Goal: Task Accomplishment & Management: Manage account settings

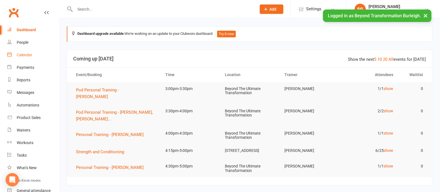
click at [23, 52] on link "Calendar" at bounding box center [33, 55] width 52 height 13
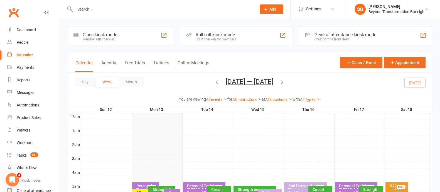
click at [115, 10] on input "text" at bounding box center [162, 9] width 179 height 8
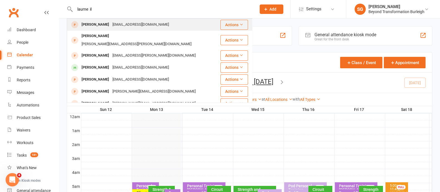
type input "laurne il"
click at [115, 23] on div "[EMAIL_ADDRESS][DOMAIN_NAME]" at bounding box center [141, 25] width 60 height 8
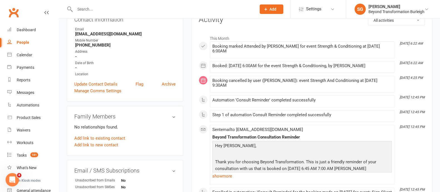
scroll to position [69, 0]
click at [83, 85] on link "Update Contact Details" at bounding box center [95, 84] width 43 height 7
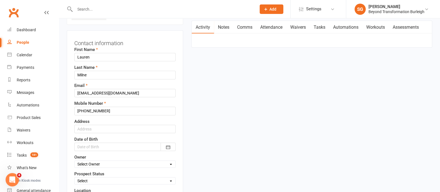
scroll to position [61, 0]
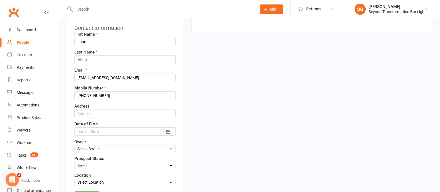
click at [171, 131] on button "button" at bounding box center [168, 131] width 15 height 8
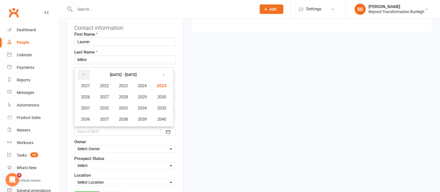
click at [86, 74] on button "button" at bounding box center [84, 75] width 12 height 10
click at [108, 117] on span "1997" at bounding box center [104, 119] width 9 height 5
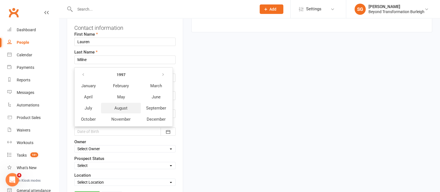
click at [122, 106] on span "August" at bounding box center [121, 108] width 13 height 5
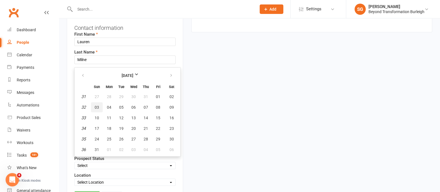
click at [95, 108] on span "03" at bounding box center [97, 107] width 4 height 4
type input "[DATE]"
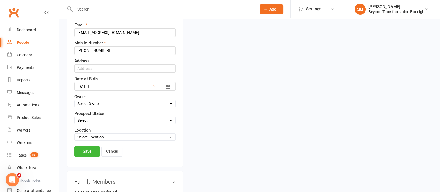
scroll to position [131, 0]
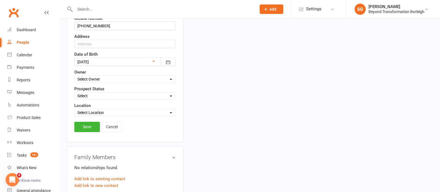
drag, startPoint x: 102, startPoint y: 74, endPoint x: 101, endPoint y: 78, distance: 4.1
click at [101, 78] on div "Owner Select Owner [PERSON_NAME] [PERSON_NAME] Accounts Beyond [PERSON_NAME] [P…" at bounding box center [124, 76] width 101 height 14
click at [101, 79] on select "Select Owner [PERSON_NAME] [PERSON_NAME] Accounts Beyond [PERSON_NAME] [PERSON_…" at bounding box center [125, 79] width 101 height 6
select select "3"
click at [75, 76] on select "Select Owner [PERSON_NAME] [PERSON_NAME] Accounts Beyond [PERSON_NAME] [PERSON_…" at bounding box center [125, 79] width 101 height 6
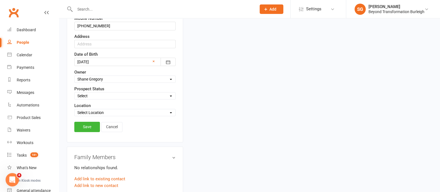
click at [113, 94] on select "Select Initial Contact Follow-up Call Follow-up Email Almost Ready Not Ready No…" at bounding box center [125, 96] width 101 height 6
select select "FB LEAD AD"
click at [75, 93] on select "Select Initial Contact Follow-up Call Follow-up Email Almost Ready Not Ready No…" at bounding box center [125, 96] width 101 height 6
click at [118, 111] on select "Select Location [STREET_ADDRESS] Online [GEOGRAPHIC_DATA]" at bounding box center [125, 112] width 101 height 6
select select "0"
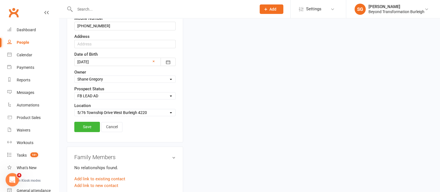
click at [75, 109] on select "Select Location [STREET_ADDRESS] Online [GEOGRAPHIC_DATA]" at bounding box center [125, 112] width 101 height 6
click at [89, 123] on link "Save" at bounding box center [87, 127] width 26 height 10
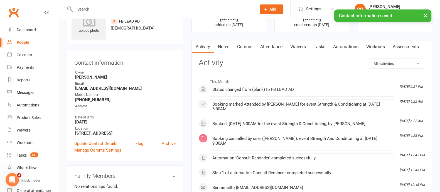
scroll to position [0, 0]
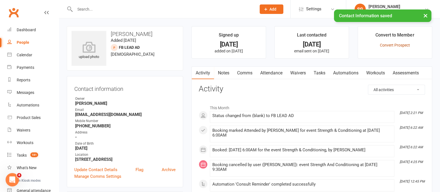
click at [385, 44] on link "Convert Prospect" at bounding box center [395, 45] width 30 height 4
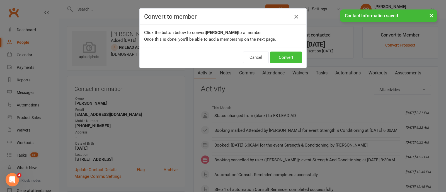
click at [294, 60] on button "Convert" at bounding box center [286, 58] width 32 height 12
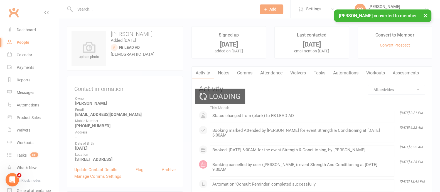
scroll to position [44, 0]
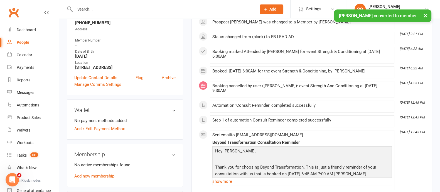
scroll to position [104, 0]
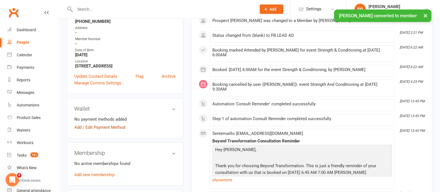
click at [94, 130] on link "Add / Edit Payment Method" at bounding box center [99, 127] width 51 height 7
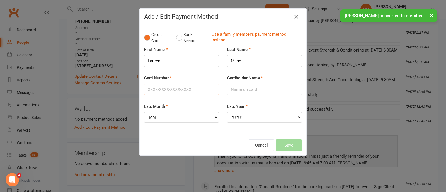
click at [165, 89] on input "Card Number" at bounding box center [181, 90] width 75 height 12
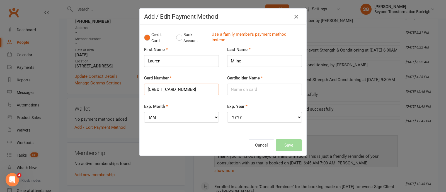
click at [153, 88] on input "[CREDIT_CARD_NUMBER]" at bounding box center [181, 90] width 75 height 12
click at [163, 89] on input "[CREDIT_CARD_NUMBER]" at bounding box center [181, 90] width 75 height 12
click at [172, 87] on input "[CREDIT_CARD_NUMBER]" at bounding box center [181, 90] width 75 height 12
type input "[CREDIT_CARD_NUMBER]"
click at [188, 103] on div "Exp. Month MM 01 02 03 04 05 06 07 08 09 10 11 12" at bounding box center [181, 113] width 75 height 20
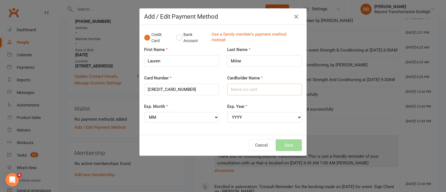
click at [245, 93] on input "Cardholder Name" at bounding box center [264, 90] width 75 height 12
type input "[PERSON_NAME]"
click at [198, 115] on select "MM 01 02 03 04 05 06 07 08 09 10 11 12" at bounding box center [181, 117] width 75 height 11
select select "01"
click at [144, 112] on select "MM 01 02 03 04 05 06 07 08 09 10 11 12" at bounding box center [181, 117] width 75 height 11
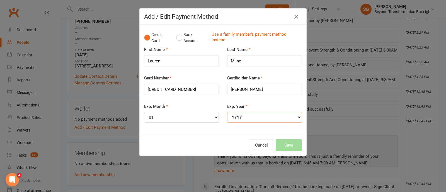
click at [257, 116] on select "YYYY 2025 2026 2027 2028 2029 2030 2031 2032 2033 2034" at bounding box center [264, 117] width 75 height 11
select select "2028"
click at [227, 112] on select "YYYY 2025 2026 2027 2028 2029 2030 2031 2032 2033 2034" at bounding box center [264, 117] width 75 height 11
click at [290, 145] on button "Save" at bounding box center [289, 145] width 26 height 12
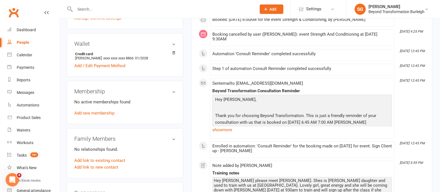
scroll to position [209, 0]
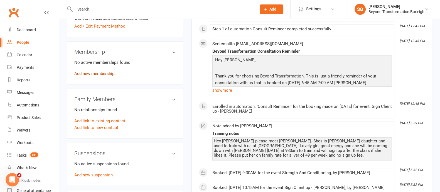
click at [107, 74] on link "Add new membership" at bounding box center [94, 73] width 40 height 5
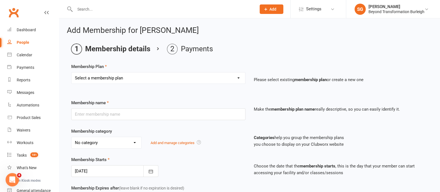
click at [192, 76] on select "Select a membership plan Create new Membership Plan 14 Day Shred (INTRO OFFER) …" at bounding box center [159, 77] width 174 height 11
select select "28"
click at [72, 72] on select "Select a membership plan Create new Membership Plan 14 Day Shred (INTRO OFFER) …" at bounding box center [159, 77] width 174 height 11
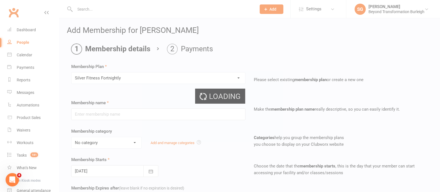
type input "Silver Fitness Fortnightly"
select select "5"
type input "0"
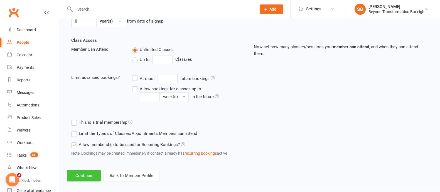
scroll to position [182, 0]
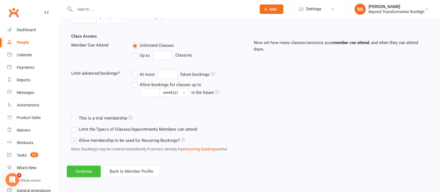
click at [75, 173] on button "Continue" at bounding box center [84, 172] width 34 height 12
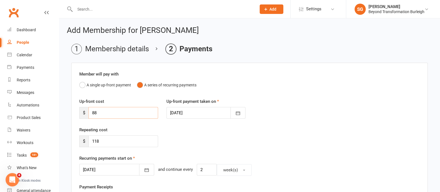
click at [117, 113] on input "88" at bounding box center [124, 113] width 70 height 12
type input "8"
click at [109, 145] on input "118" at bounding box center [124, 141] width 70 height 12
type input "1"
type input "98"
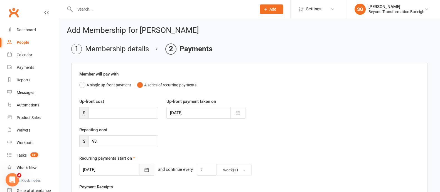
click at [139, 169] on button "button" at bounding box center [146, 170] width 15 height 12
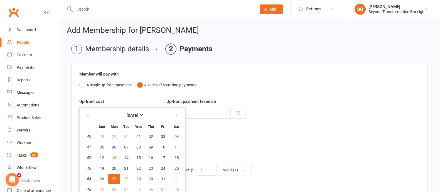
scroll to position [2, 0]
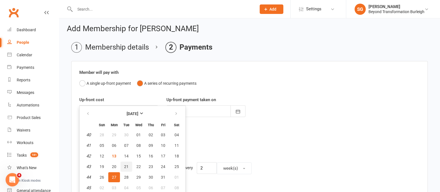
click at [128, 162] on button "21" at bounding box center [127, 167] width 12 height 10
type input "[DATE]"
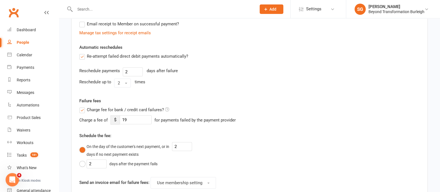
scroll to position [280, 0]
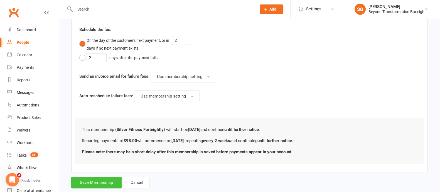
click at [120, 179] on button "Save Membership" at bounding box center [96, 183] width 50 height 12
type input "0"
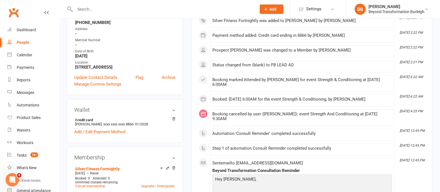
scroll to position [174, 0]
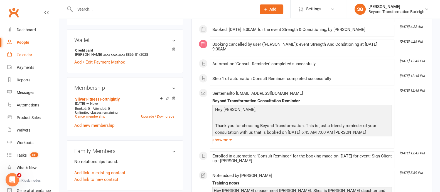
click at [35, 53] on link "Calendar" at bounding box center [33, 55] width 52 height 13
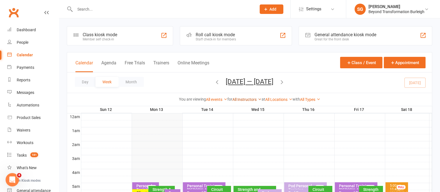
click at [248, 99] on link "All Instructors" at bounding box center [247, 99] width 29 height 4
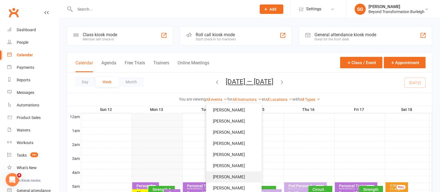
click at [238, 174] on link "[PERSON_NAME]" at bounding box center [233, 176] width 55 height 11
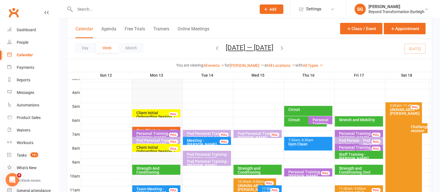
scroll to position [69, 0]
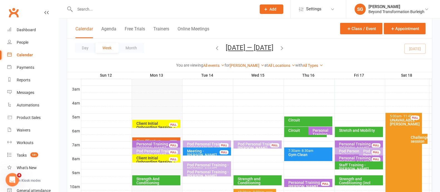
click at [126, 10] on input "text" at bounding box center [162, 9] width 179 height 8
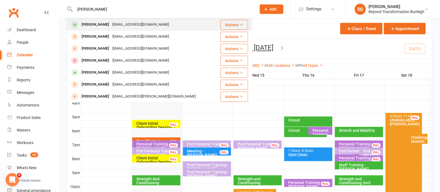
type input "[PERSON_NAME]"
click at [121, 23] on div "[EMAIL_ADDRESS][DOMAIN_NAME]" at bounding box center [141, 25] width 60 height 8
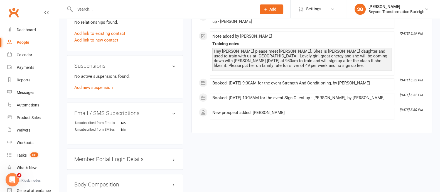
scroll to position [348, 0]
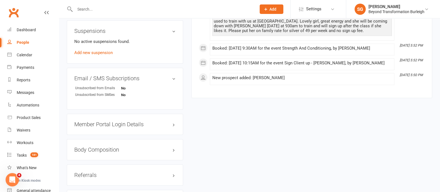
click at [127, 125] on h3 "Member Portal Login Details" at bounding box center [124, 124] width 101 height 6
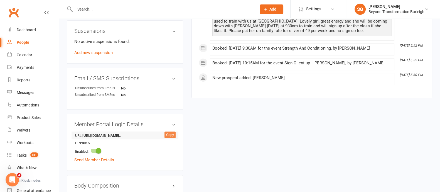
click at [172, 135] on div "Copy" at bounding box center [170, 135] width 11 height 7
click at [101, 162] on link "Send Member Details" at bounding box center [94, 159] width 40 height 5
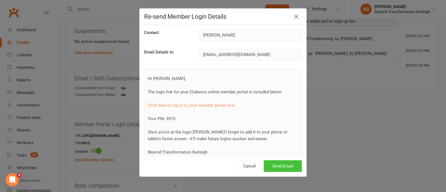
click at [277, 168] on button "Send Email" at bounding box center [283, 166] width 38 height 12
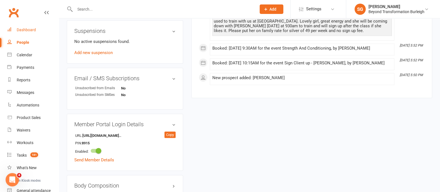
click at [32, 27] on link "Dashboard" at bounding box center [33, 30] width 52 height 13
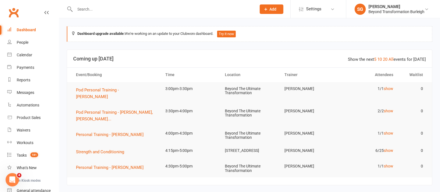
click at [86, 11] on input "text" at bounding box center [162, 9] width 179 height 8
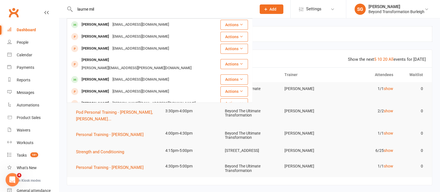
type input "laurne mil"
click at [102, 26] on div "[PERSON_NAME]" at bounding box center [95, 25] width 31 height 8
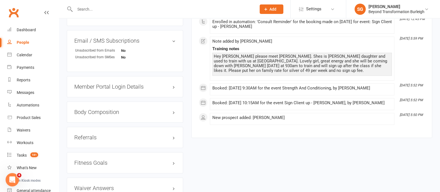
scroll to position [362, 0]
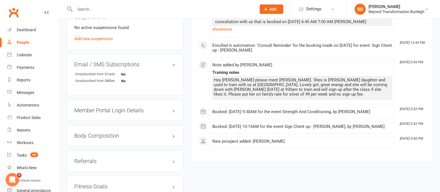
click at [115, 111] on h3 "Member Portal Login Details" at bounding box center [124, 110] width 101 height 6
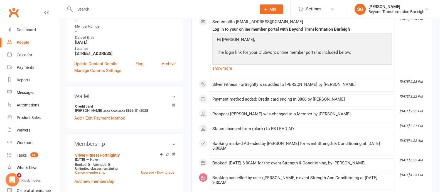
scroll to position [0, 0]
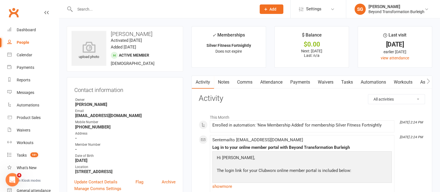
click at [327, 82] on link "Waivers" at bounding box center [325, 82] width 23 height 13
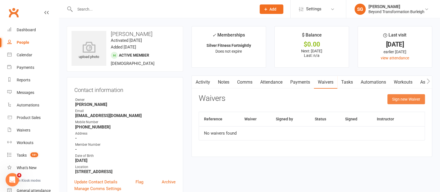
click at [415, 97] on button "Sign new Waiver" at bounding box center [407, 99] width 38 height 10
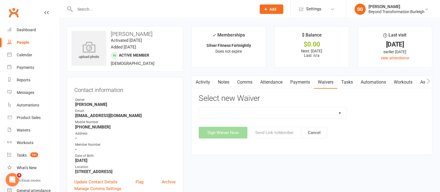
click at [307, 114] on select "Beyond Nutrition And Supplement Waiver Beyond Terms & Conditions Beyond Terms &…" at bounding box center [273, 113] width 148 height 11
select select "9795"
click at [199, 108] on select "Beyond Nutrition And Supplement Waiver Beyond Terms & Conditions Beyond Terms &…" at bounding box center [273, 113] width 148 height 11
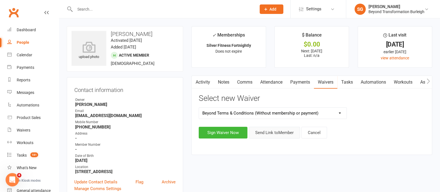
click at [268, 134] on button "Send Link to Member" at bounding box center [274, 133] width 51 height 12
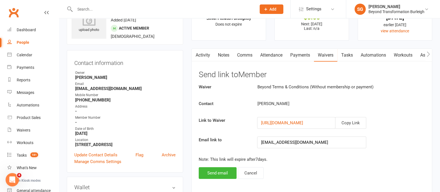
scroll to position [69, 0]
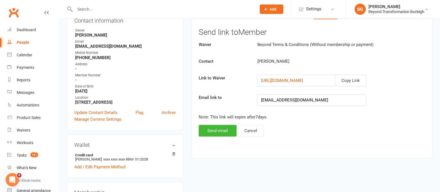
click at [215, 138] on div "Activity Notes Comms Attendance Payments Waivers Tasks Automations Workouts Ass…" at bounding box center [312, 82] width 241 height 152
click at [214, 132] on button "Send email" at bounding box center [218, 131] width 38 height 12
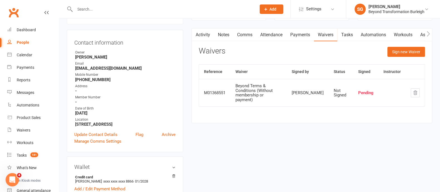
scroll to position [0, 0]
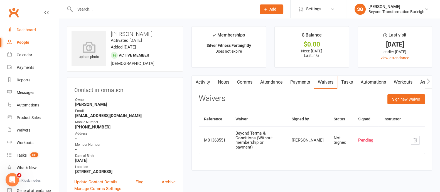
drag, startPoint x: 32, startPoint y: 31, endPoint x: 152, endPoint y: 79, distance: 129.9
click at [31, 31] on div "Dashboard" at bounding box center [26, 30] width 19 height 4
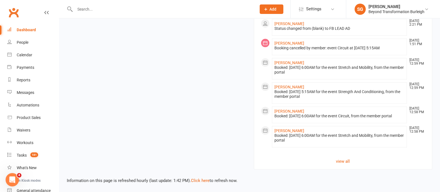
scroll to position [681, 0]
click at [201, 181] on link "Click here" at bounding box center [200, 180] width 19 height 5
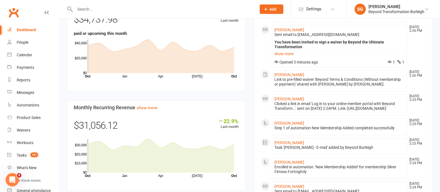
scroll to position [333, 0]
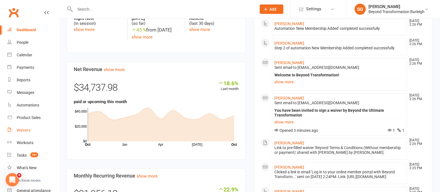
click at [19, 129] on div "Waivers" at bounding box center [24, 130] width 14 height 4
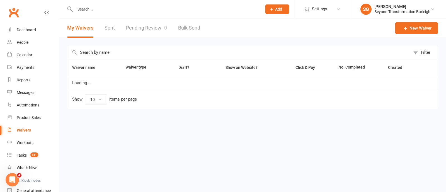
select select "100"
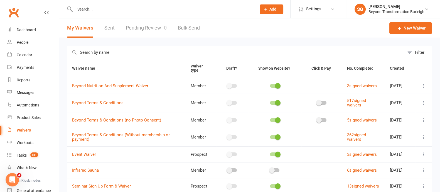
click at [144, 26] on link "Pending Review 0" at bounding box center [146, 27] width 41 height 19
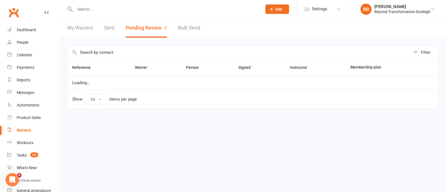
select select "50"
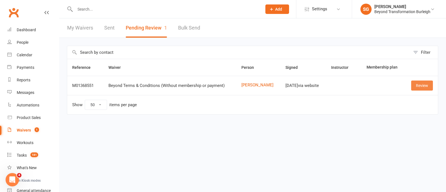
click at [417, 85] on link "Review" at bounding box center [422, 86] width 22 height 10
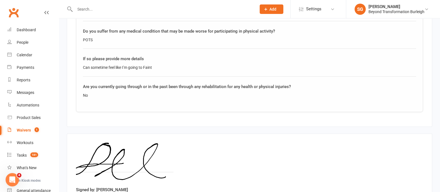
scroll to position [400, 0]
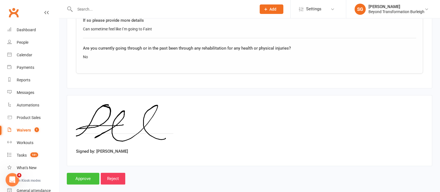
click at [85, 173] on input "Approve" at bounding box center [83, 179] width 33 height 12
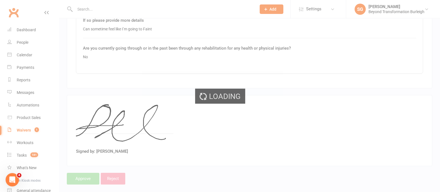
select select "50"
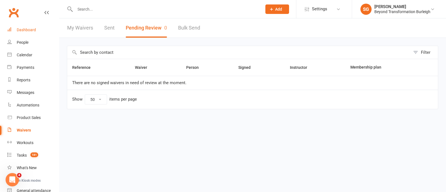
drag, startPoint x: 33, startPoint y: 31, endPoint x: 78, endPoint y: 37, distance: 45.3
click at [33, 31] on div "Dashboard" at bounding box center [26, 30] width 19 height 4
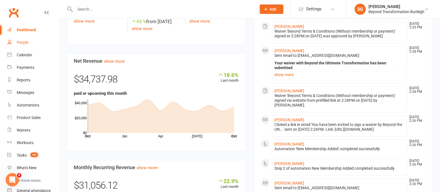
scroll to position [255, 0]
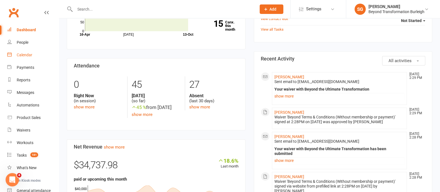
drag, startPoint x: 25, startPoint y: 56, endPoint x: 36, endPoint y: 59, distance: 11.1
click at [25, 56] on div "Calendar" at bounding box center [25, 55] width 16 height 4
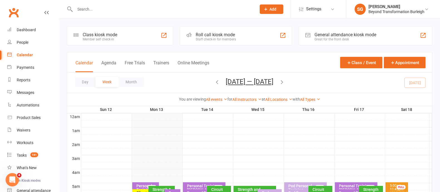
scroll to position [69, 0]
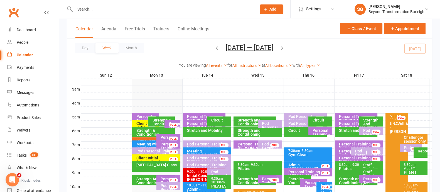
click at [212, 134] on div "Stretch and Mobility" at bounding box center [207, 132] width 48 height 10
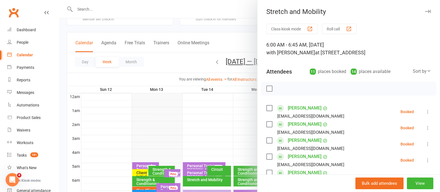
scroll to position [0, 0]
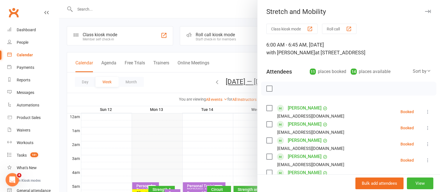
click at [425, 11] on icon "button" at bounding box center [428, 11] width 6 height 3
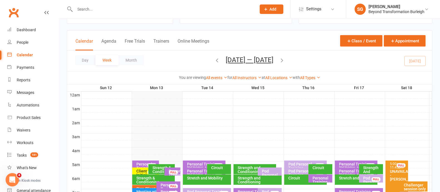
scroll to position [69, 0]
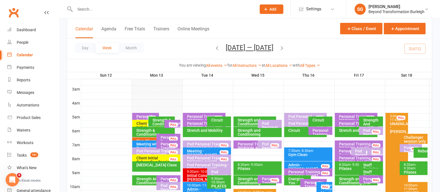
click at [222, 123] on div "Circuit" at bounding box center [219, 121] width 24 height 10
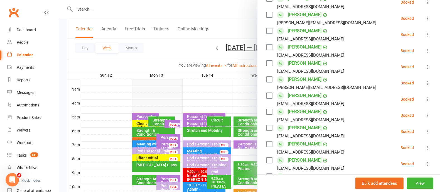
scroll to position [0, 0]
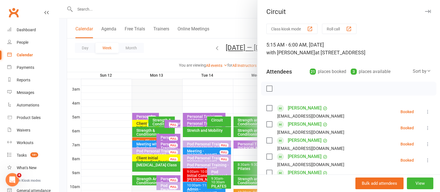
click at [425, 9] on button "button" at bounding box center [428, 11] width 7 height 7
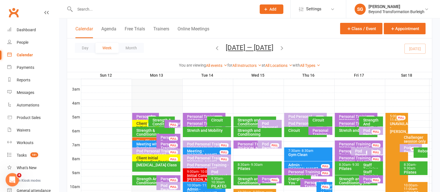
click at [126, 8] on input "text" at bounding box center [162, 9] width 179 height 8
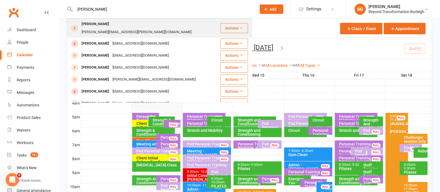
type input "[PERSON_NAME]"
click at [125, 28] on div "[PERSON_NAME][EMAIL_ADDRESS][PERSON_NAME][DOMAIN_NAME]" at bounding box center [136, 32] width 113 height 8
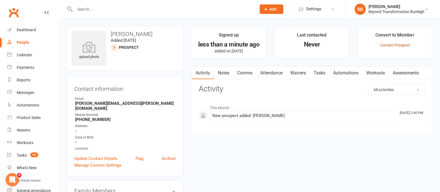
click at [389, 46] on link "Convert Prospect" at bounding box center [395, 45] width 30 height 4
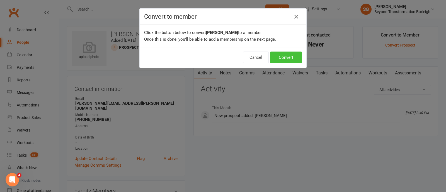
drag, startPoint x: 287, startPoint y: 56, endPoint x: 313, endPoint y: 65, distance: 27.5
click at [287, 56] on button "Convert" at bounding box center [286, 58] width 32 height 12
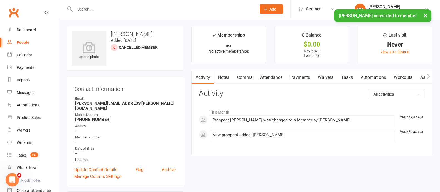
click at [282, 78] on link "Attendance" at bounding box center [272, 77] width 30 height 13
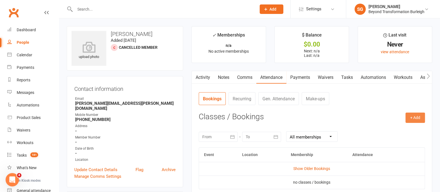
click at [420, 118] on button "+ Add" at bounding box center [416, 118] width 20 height 10
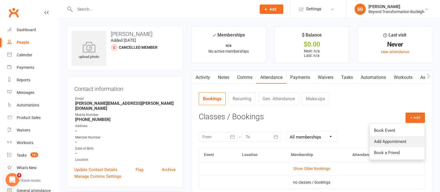
click at [392, 142] on link "Add Appointment" at bounding box center [397, 141] width 55 height 11
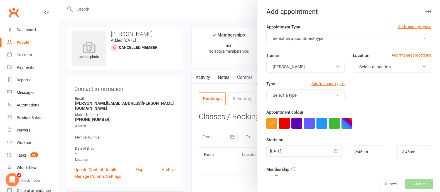
click at [279, 41] on button "Select an appointment type" at bounding box center [349, 39] width 165 height 12
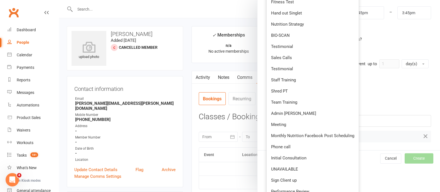
scroll to position [209, 0]
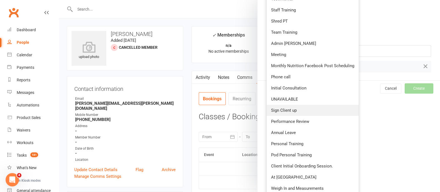
click at [293, 111] on span "Sign Client up" at bounding box center [284, 110] width 26 height 5
type input "3:00pm"
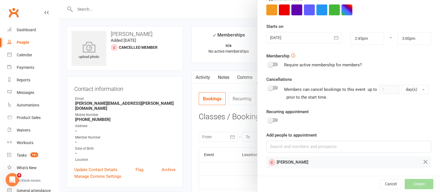
scroll to position [0, 0]
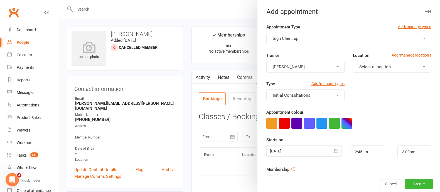
click at [360, 65] on span "Select a location" at bounding box center [375, 66] width 31 height 5
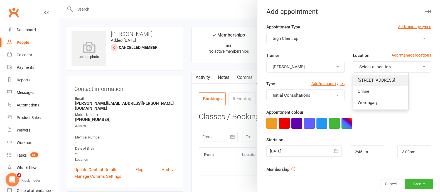
click at [359, 81] on span "[STREET_ADDRESS]" at bounding box center [377, 80] width 38 height 5
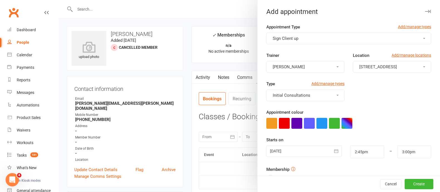
click at [334, 151] on icon "button" at bounding box center [337, 151] width 6 height 6
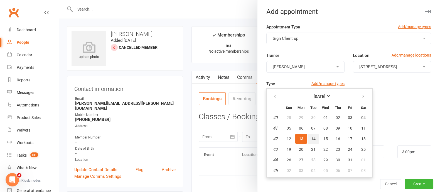
click at [308, 140] on button "14" at bounding box center [314, 139] width 12 height 10
type input "[DATE]"
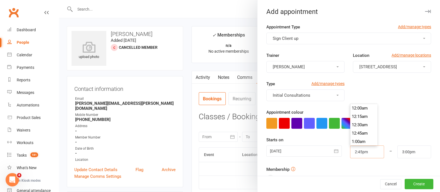
click at [358, 151] on input "2:45pm" at bounding box center [368, 151] width 34 height 13
type input "6:45am"
click at [352, 125] on li "6:45am" at bounding box center [364, 128] width 27 height 8
click at [398, 151] on input "3:00pm" at bounding box center [415, 151] width 34 height 13
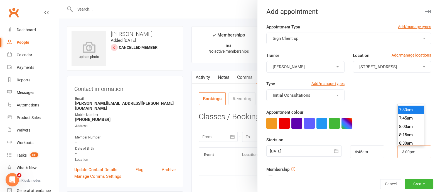
scroll to position [214, 0]
type input "7:00am"
click at [401, 126] on li "7:00am" at bounding box center [411, 128] width 27 height 8
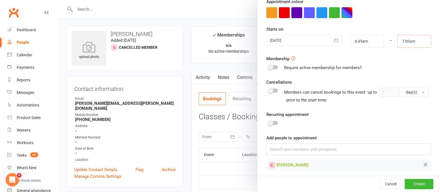
scroll to position [113, 0]
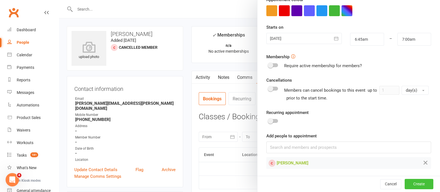
click at [407, 182] on button "Create" at bounding box center [419, 184] width 29 height 10
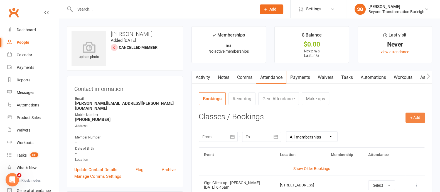
click at [410, 119] on button "+ Add" at bounding box center [416, 118] width 20 height 10
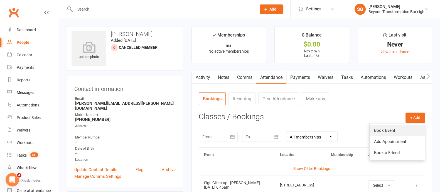
click at [398, 131] on link "Book Event" at bounding box center [397, 130] width 55 height 11
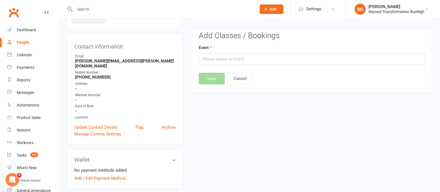
scroll to position [43, 0]
click at [236, 57] on input "text" at bounding box center [312, 59] width 227 height 12
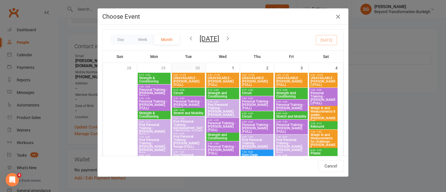
type input "Pod Personal Training - [PERSON_NAME] (FULL) - [DATE] 6:45:00 AM"
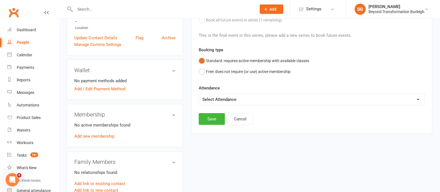
scroll to position [182, 0]
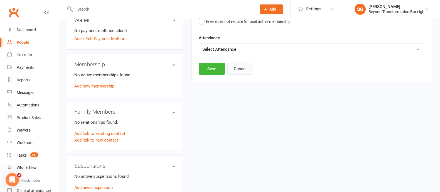
click at [230, 73] on button "Cancel" at bounding box center [241, 69] width 26 height 12
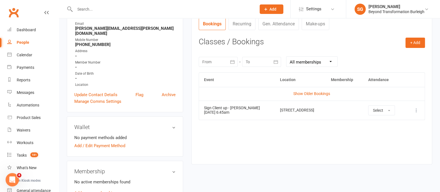
scroll to position [0, 0]
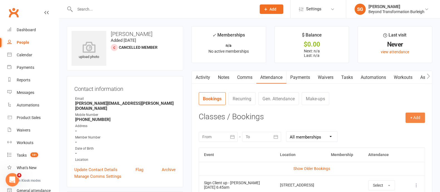
click at [419, 120] on button "+ Add" at bounding box center [416, 118] width 20 height 10
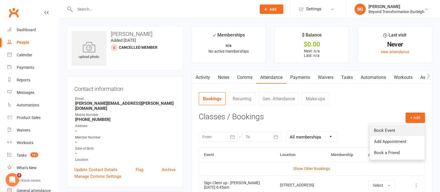
click at [410, 133] on link "Book Event" at bounding box center [397, 130] width 55 height 11
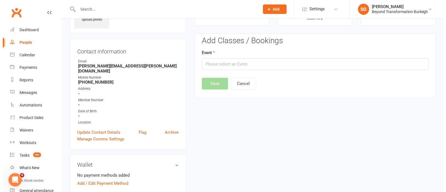
scroll to position [43, 0]
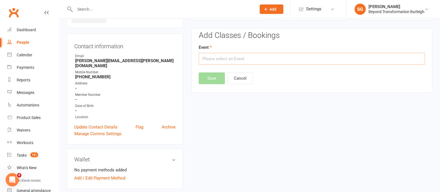
click at [252, 56] on input "text" at bounding box center [312, 59] width 227 height 12
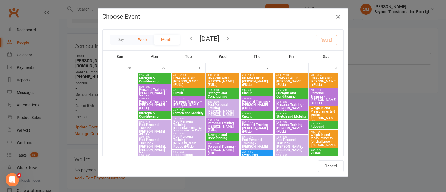
click at [140, 43] on button "Week" at bounding box center [142, 40] width 23 height 10
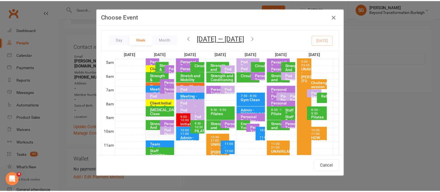
scroll to position [69, 0]
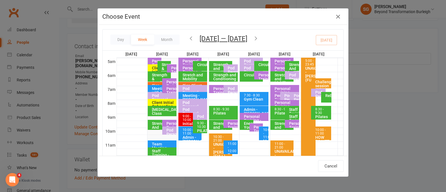
click at [192, 77] on div "Stretch and Mobility" at bounding box center [194, 77] width 24 height 8
type input "Stretch and Mobility - [DATE] 6:00:00 AM"
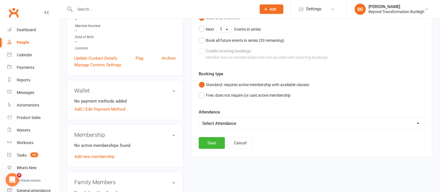
scroll to position [112, 0]
click at [201, 95] on button "Free: does not require (or use) active membership" at bounding box center [245, 94] width 92 height 11
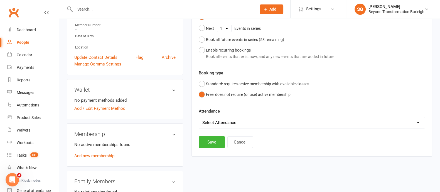
click at [256, 120] on select "Select Attendance Attended Absent" at bounding box center [312, 122] width 226 height 11
click at [267, 110] on div "Attendance Select Attendance Attended Absent" at bounding box center [312, 118] width 227 height 21
click at [214, 140] on button "Save" at bounding box center [212, 142] width 26 height 12
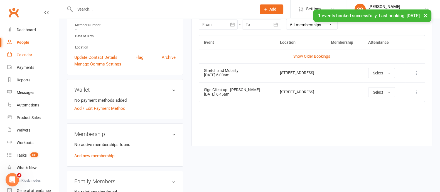
click at [29, 55] on div "Calendar" at bounding box center [25, 55] width 16 height 4
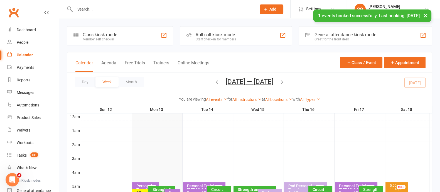
scroll to position [69, 0]
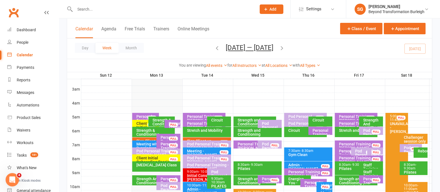
click at [218, 130] on div "Stretch and Mobility" at bounding box center [208, 130] width 43 height 4
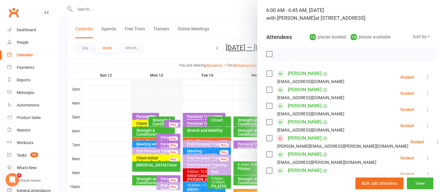
scroll to position [0, 0]
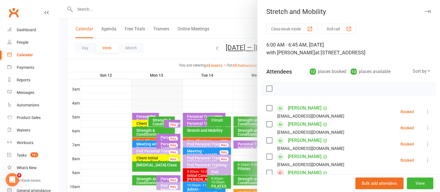
click at [425, 10] on icon "button" at bounding box center [428, 11] width 6 height 3
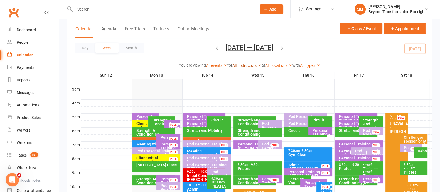
click at [247, 67] on link "All Instructors" at bounding box center [247, 65] width 29 height 4
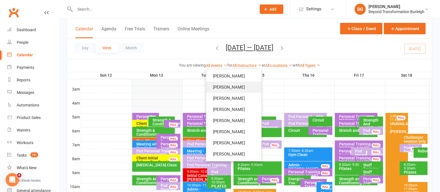
click at [233, 90] on link "[PERSON_NAME]" at bounding box center [233, 87] width 55 height 11
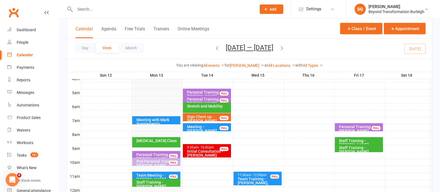
scroll to position [104, 0]
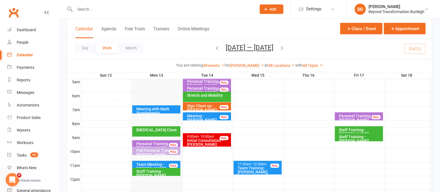
click at [200, 123] on div at bounding box center [256, 123] width 351 height 7
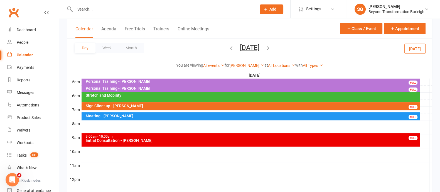
click at [120, 123] on div at bounding box center [256, 123] width 351 height 7
click at [127, 110] on button "Add Appointment" at bounding box center [123, 111] width 32 height 7
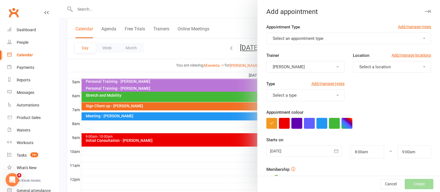
click at [306, 36] on span "Select an appointment type" at bounding box center [298, 38] width 51 height 5
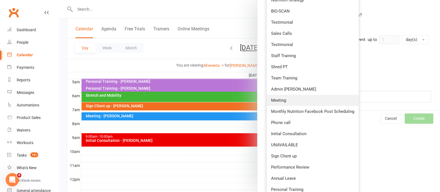
scroll to position [174, 0]
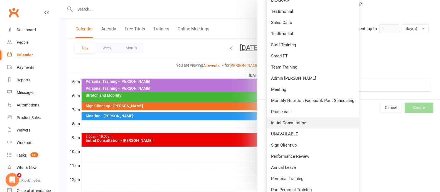
click at [298, 123] on span "Initial Consultation" at bounding box center [288, 122] width 35 height 5
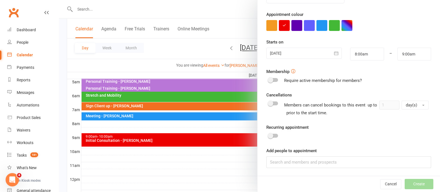
scroll to position [0, 0]
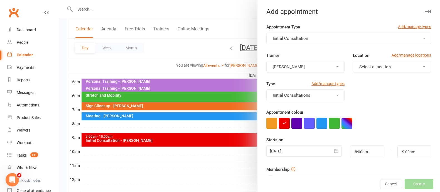
click at [360, 68] on span "Select a location" at bounding box center [375, 66] width 31 height 5
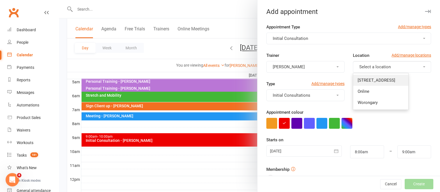
click at [366, 77] on link "[STREET_ADDRESS]" at bounding box center [381, 80] width 55 height 11
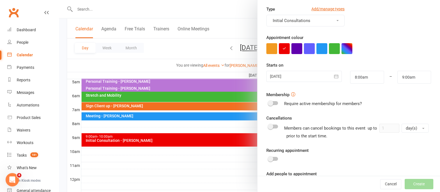
scroll to position [97, 0]
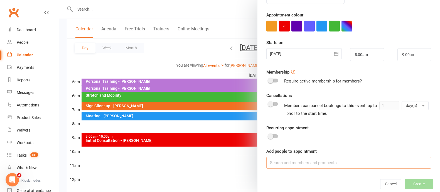
click at [309, 165] on input at bounding box center [349, 163] width 165 height 12
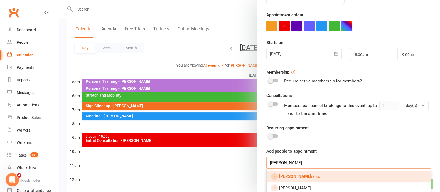
type input "[PERSON_NAME]"
click at [308, 175] on link "[PERSON_NAME] iams" at bounding box center [349, 177] width 164 height 12
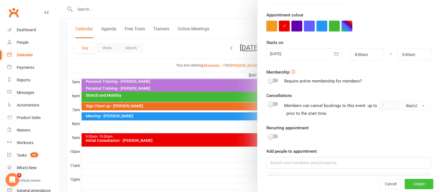
click at [405, 182] on button "Create" at bounding box center [419, 184] width 29 height 10
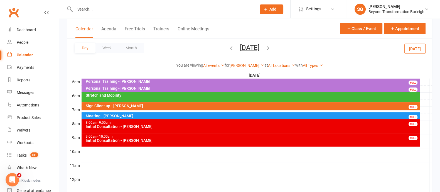
click at [148, 142] on div "Initial Consultation - [PERSON_NAME]" at bounding box center [253, 140] width 334 height 4
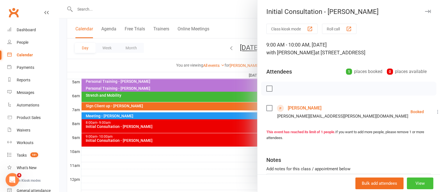
click at [407, 184] on button "View" at bounding box center [420, 183] width 26 height 12
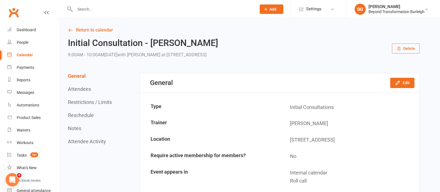
click at [400, 51] on icon "button" at bounding box center [399, 49] width 4 height 4
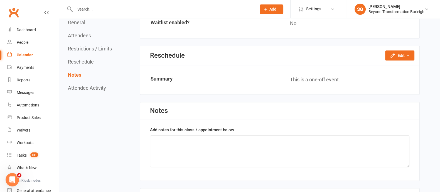
scroll to position [348, 0]
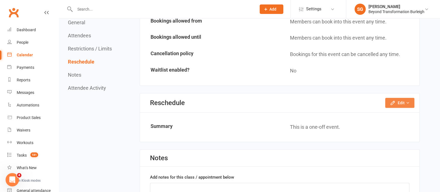
click at [403, 98] on button "Edit" at bounding box center [400, 103] width 29 height 10
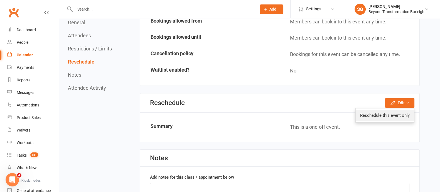
click at [400, 112] on link "Reschedule this event only" at bounding box center [385, 115] width 59 height 11
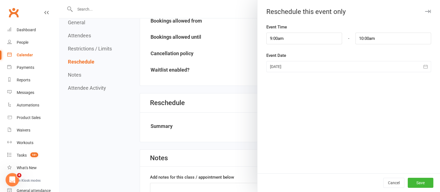
click at [423, 67] on icon "button" at bounding box center [426, 67] width 6 height 6
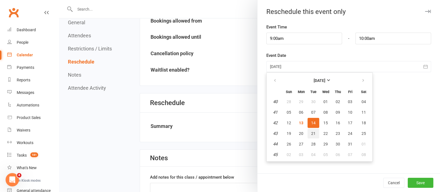
drag, startPoint x: 313, startPoint y: 131, endPoint x: 324, endPoint y: 137, distance: 12.5
click at [312, 132] on button "21" at bounding box center [314, 133] width 12 height 10
type input "[DATE]"
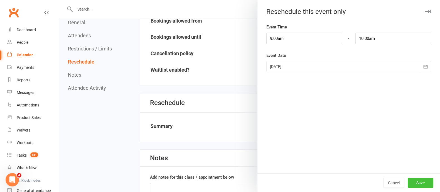
click at [408, 181] on button "Save" at bounding box center [421, 183] width 26 height 10
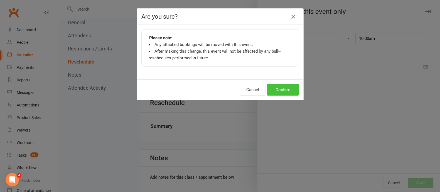
click at [281, 88] on button "Confirm" at bounding box center [283, 90] width 32 height 12
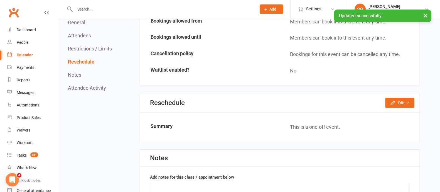
click at [22, 57] on div "Calendar" at bounding box center [25, 55] width 16 height 4
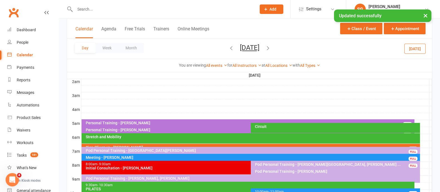
scroll to position [104, 0]
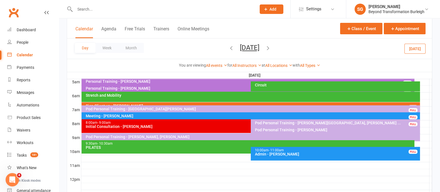
click at [179, 137] on div "Pod Personal Training - [PERSON_NAME], [PERSON_NAME]" at bounding box center [253, 137] width 334 height 4
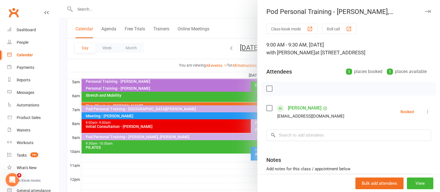
click at [425, 11] on icon "button" at bounding box center [428, 11] width 6 height 3
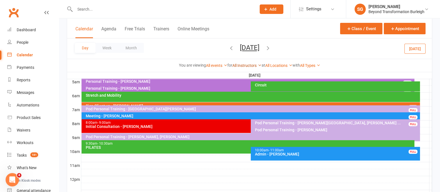
click at [248, 64] on link "All Instructors" at bounding box center [247, 65] width 29 height 4
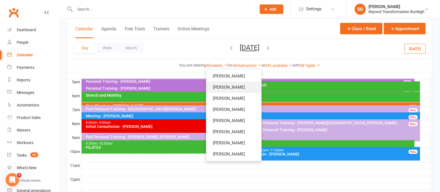
click at [237, 86] on link "[PERSON_NAME]" at bounding box center [233, 87] width 55 height 11
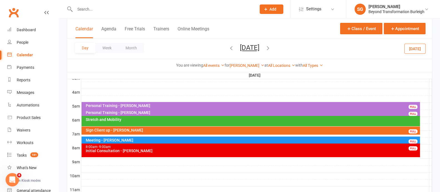
scroll to position [69, 0]
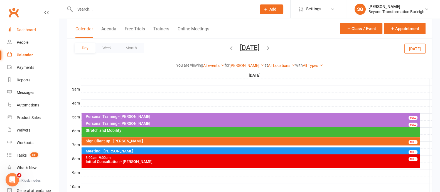
click at [29, 33] on link "Dashboard" at bounding box center [33, 30] width 52 height 13
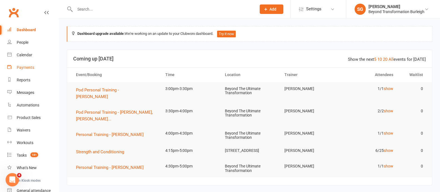
click at [29, 63] on link "Payments" at bounding box center [33, 67] width 52 height 13
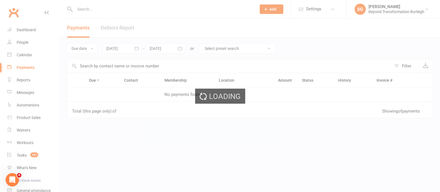
click at [31, 52] on div "Loading" at bounding box center [220, 96] width 440 height 192
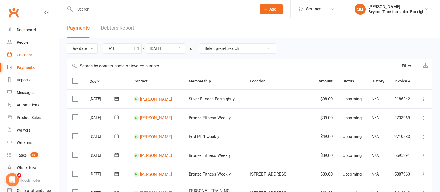
click at [29, 55] on div "Calendar" at bounding box center [25, 55] width 16 height 4
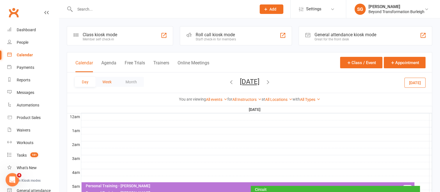
click at [110, 79] on button "Week" at bounding box center [107, 82] width 23 height 10
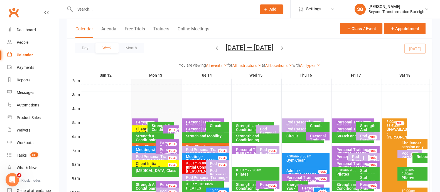
scroll to position [104, 0]
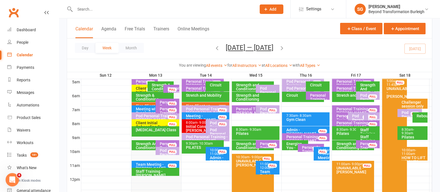
click at [424, 102] on div "Challenger session only" at bounding box center [414, 104] width 25 height 8
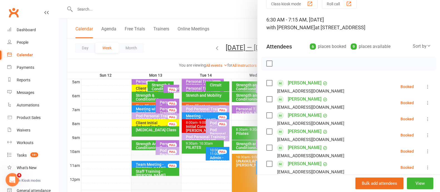
scroll to position [0, 0]
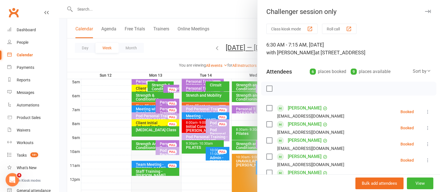
click at [425, 9] on button "button" at bounding box center [428, 11] width 7 height 7
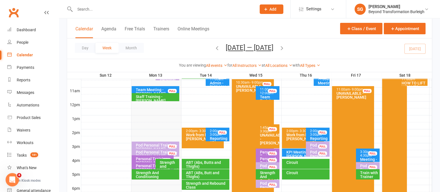
scroll to position [209, 0]
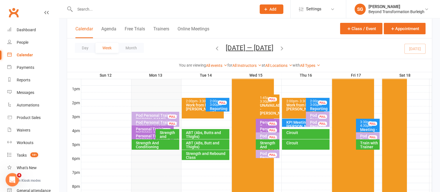
click at [154, 113] on div "Pod Personal Training - [PERSON_NAME]" at bounding box center [157, 117] width 43 height 8
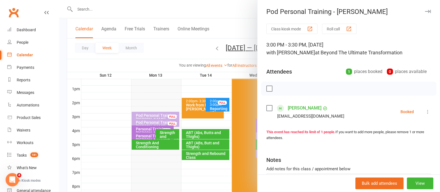
click at [421, 189] on div "Bulk add attendees View" at bounding box center [349, 183] width 183 height 18
click at [415, 181] on button "View" at bounding box center [420, 183] width 26 height 12
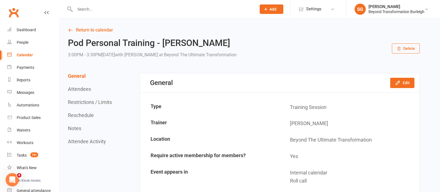
click at [403, 50] on button "Delete" at bounding box center [406, 48] width 28 height 10
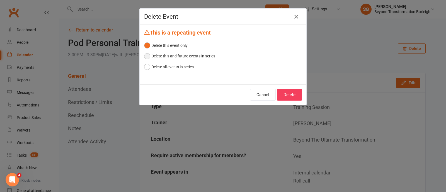
click at [209, 53] on button "Delete this and future events in series" at bounding box center [179, 56] width 71 height 11
click at [282, 91] on button "Delete" at bounding box center [289, 95] width 25 height 12
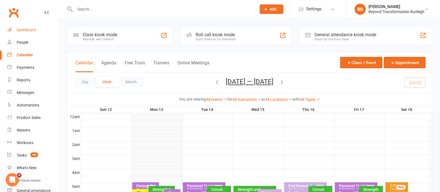
drag, startPoint x: 35, startPoint y: 33, endPoint x: 59, endPoint y: 45, distance: 26.9
click at [35, 33] on link "Dashboard" at bounding box center [33, 30] width 52 height 13
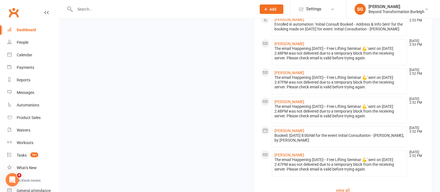
scroll to position [697, 0]
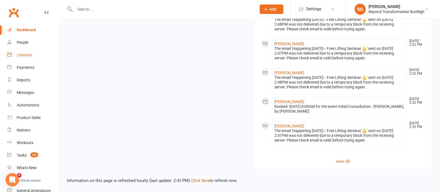
click at [25, 57] on div "Calendar" at bounding box center [25, 55] width 16 height 4
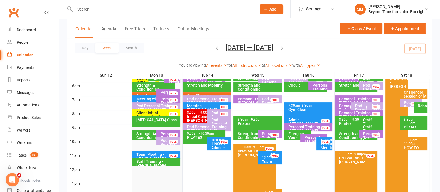
scroll to position [139, 0]
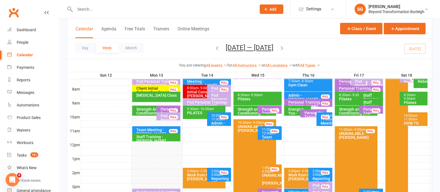
click at [412, 120] on span "- 11:00am" at bounding box center [411, 118] width 14 height 8
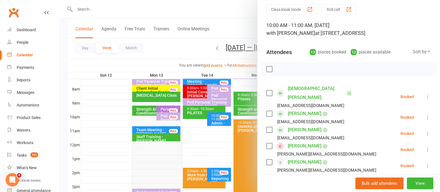
scroll to position [0, 0]
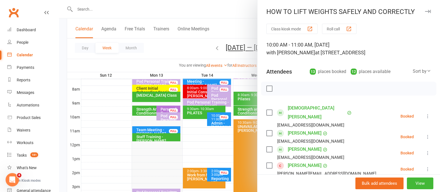
click at [425, 13] on button "button" at bounding box center [428, 11] width 7 height 7
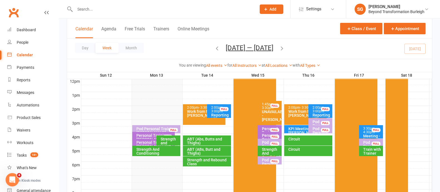
scroll to position [244, 0]
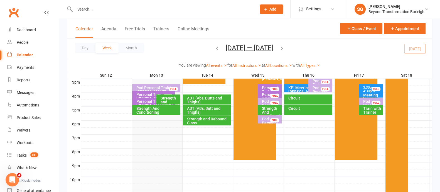
click at [159, 86] on div "Pod Personal Training - [PERSON_NAME], [PERSON_NAME]..." at bounding box center [157, 92] width 43 height 12
